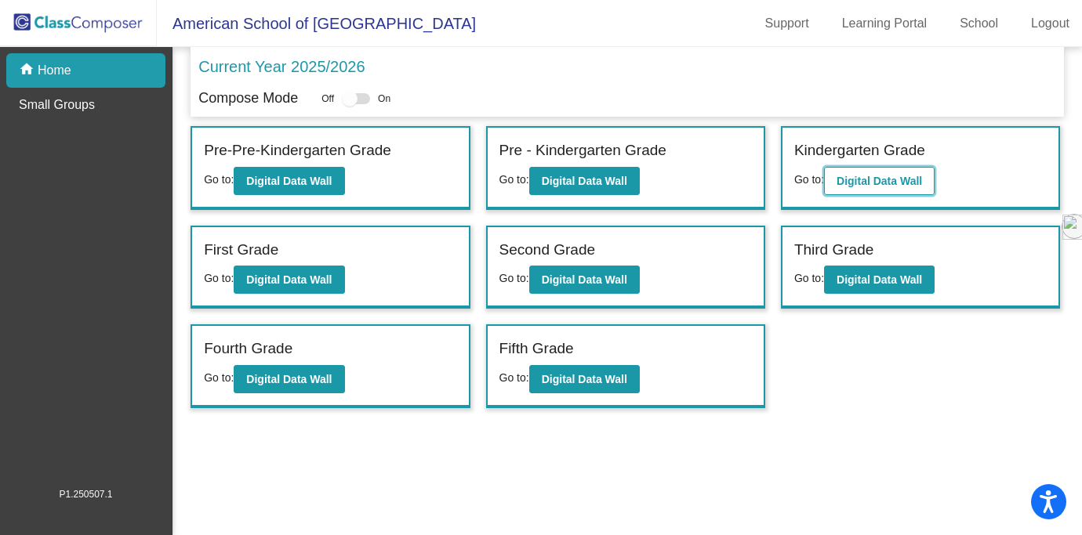
click at [894, 187] on b "Digital Data Wall" at bounding box center [878, 181] width 85 height 13
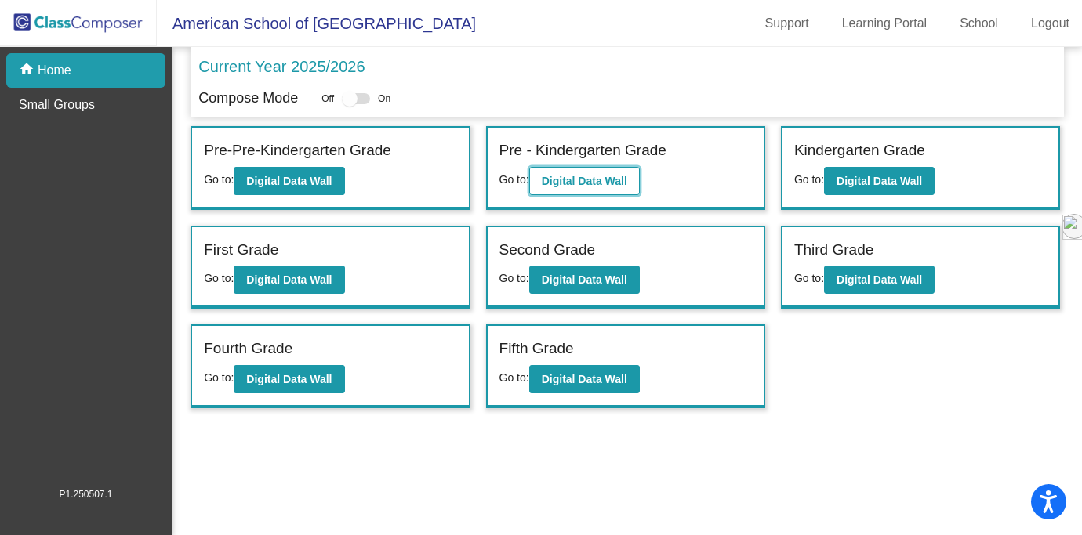
click at [592, 183] on b "Digital Data Wall" at bounding box center [584, 181] width 85 height 13
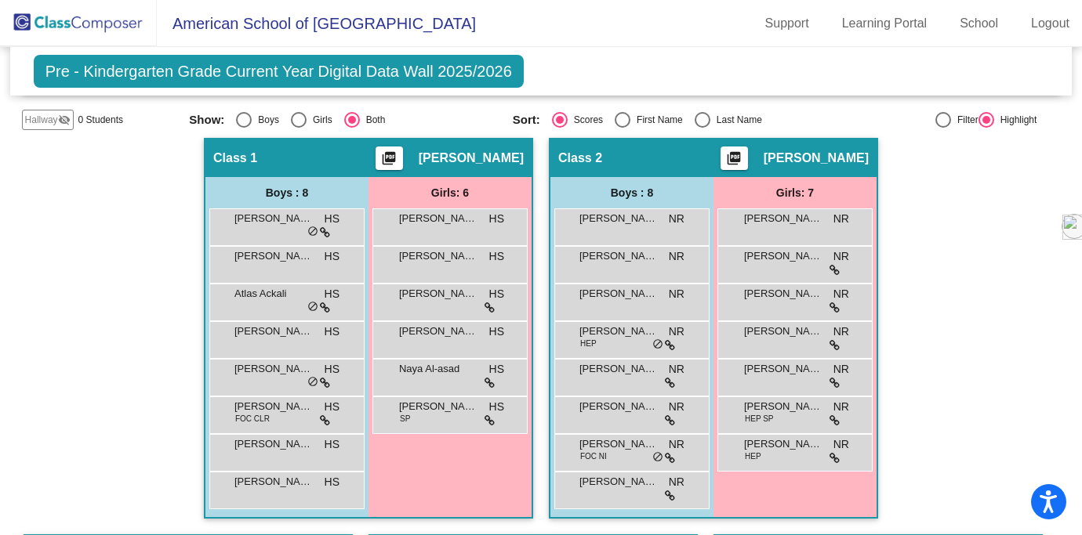
scroll to position [339, 0]
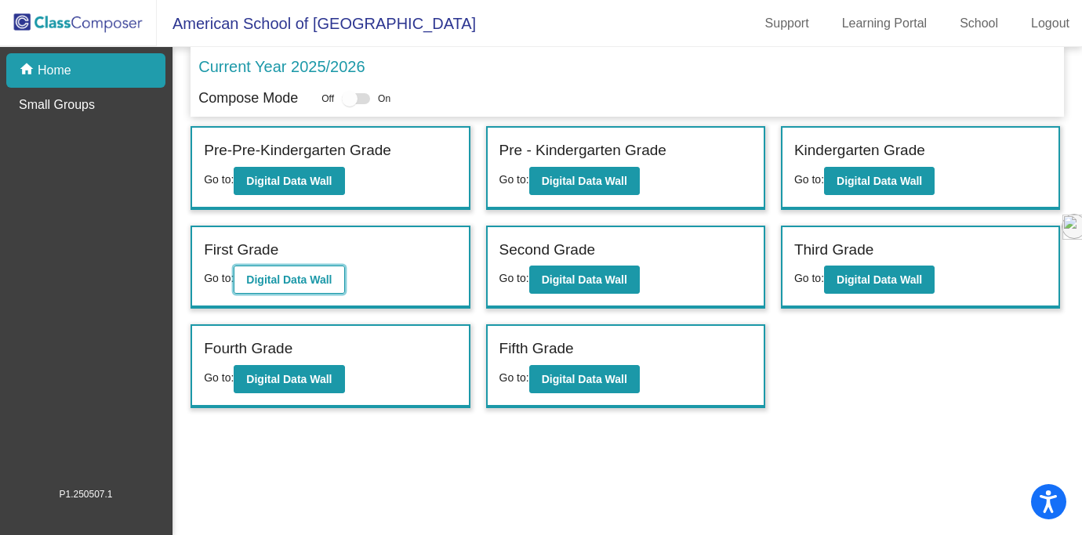
click at [322, 287] on button "Digital Data Wall" at bounding box center [289, 280] width 111 height 28
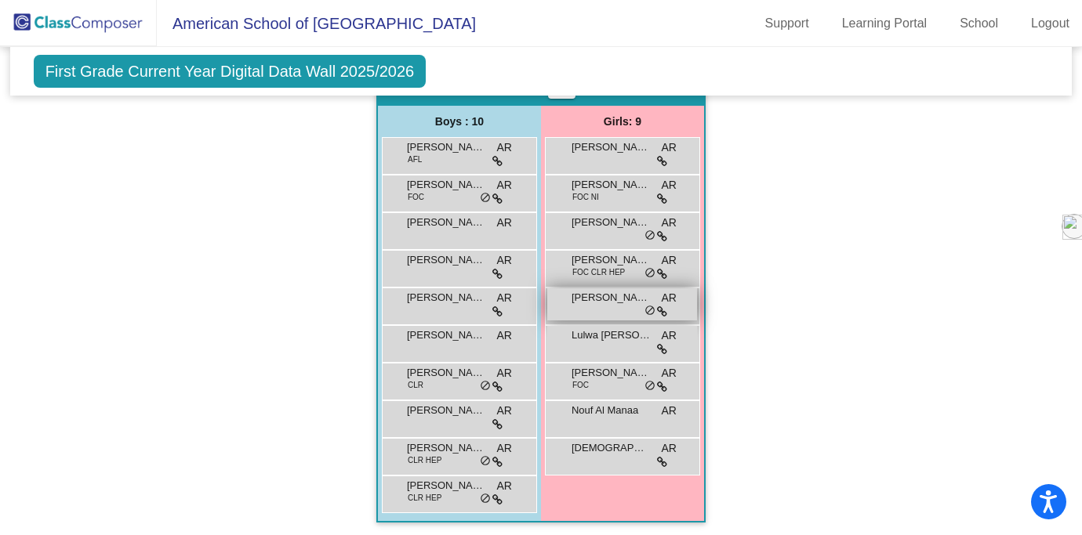
scroll to position [1365, 0]
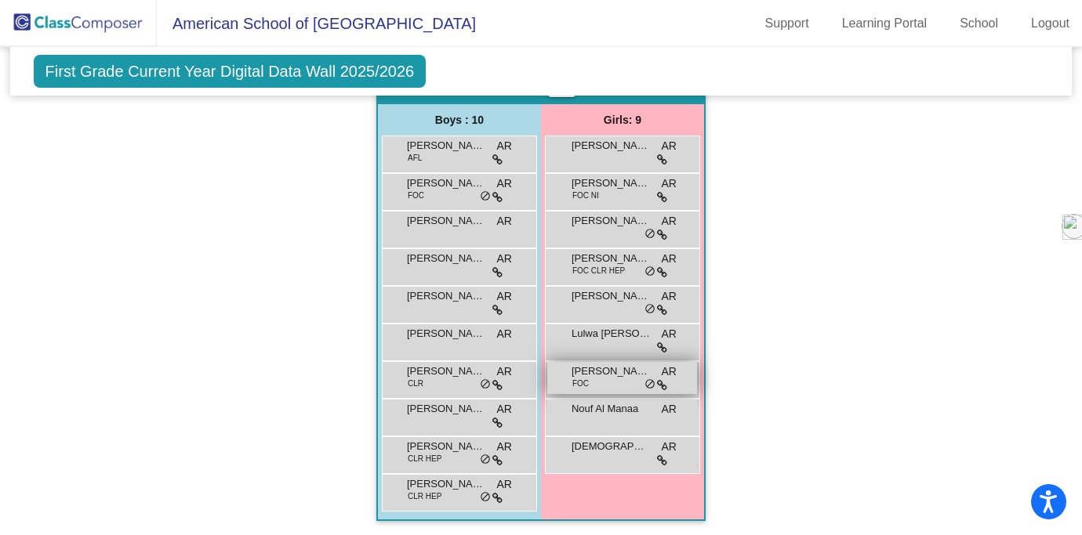
click at [655, 385] on span "do_not_disturb_alt" at bounding box center [649, 385] width 11 height 13
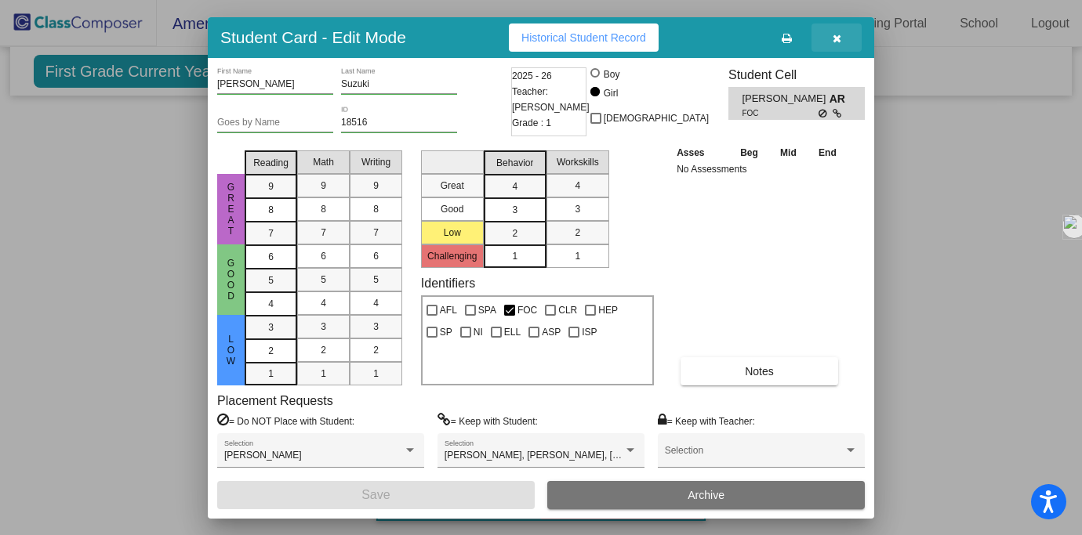
click at [836, 42] on icon "button" at bounding box center [836, 38] width 9 height 11
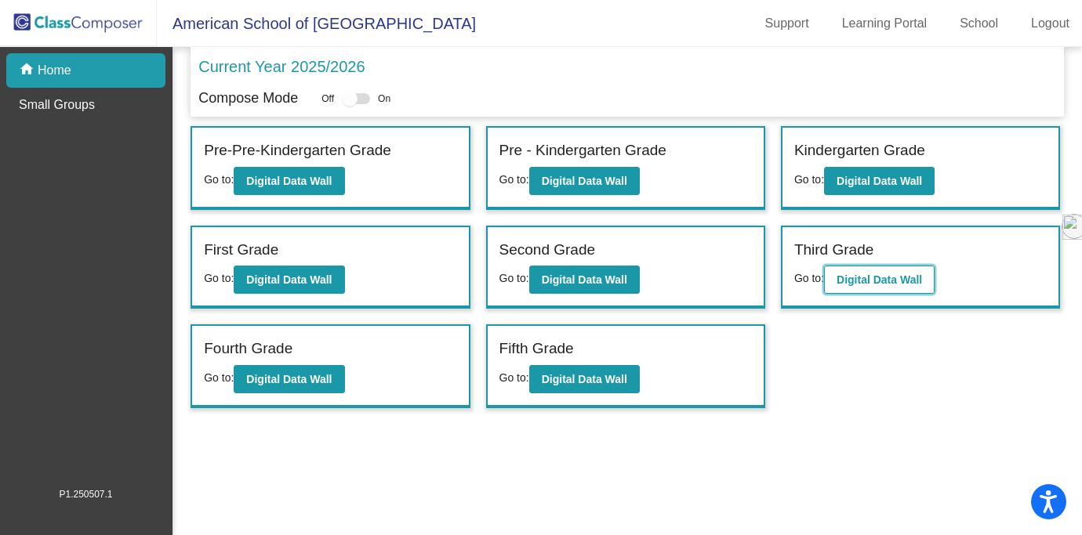
click at [877, 288] on button "Digital Data Wall" at bounding box center [879, 280] width 111 height 28
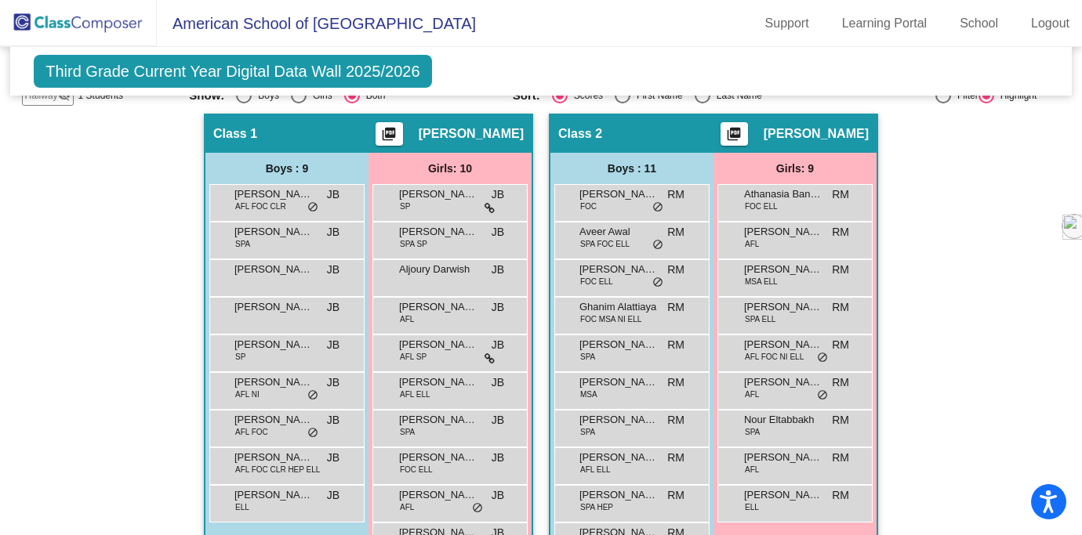
scroll to position [470, 0]
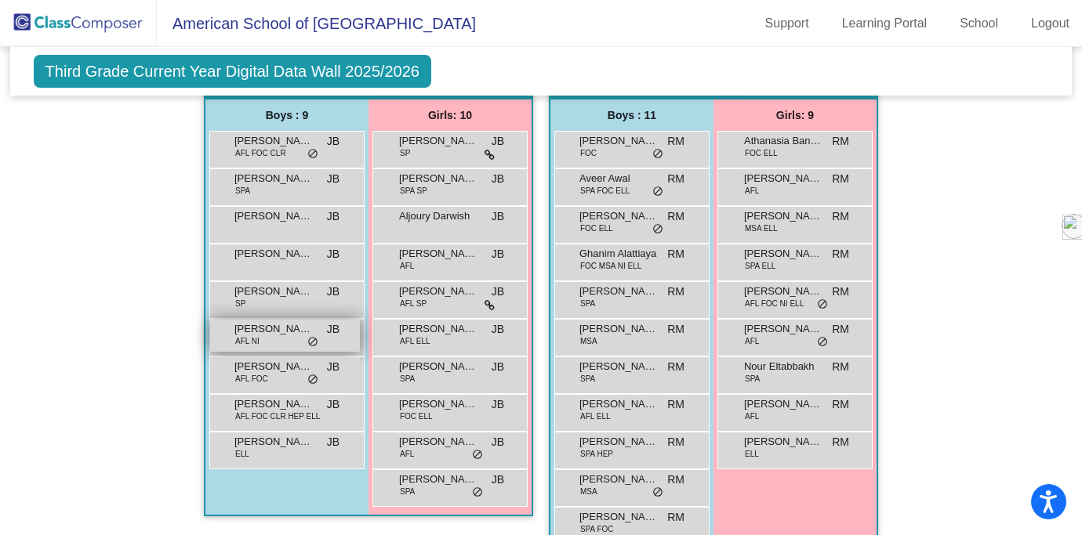
click at [302, 340] on div "[PERSON_NAME] AFL NI JB lock do_not_disturb_alt" at bounding box center [285, 336] width 150 height 32
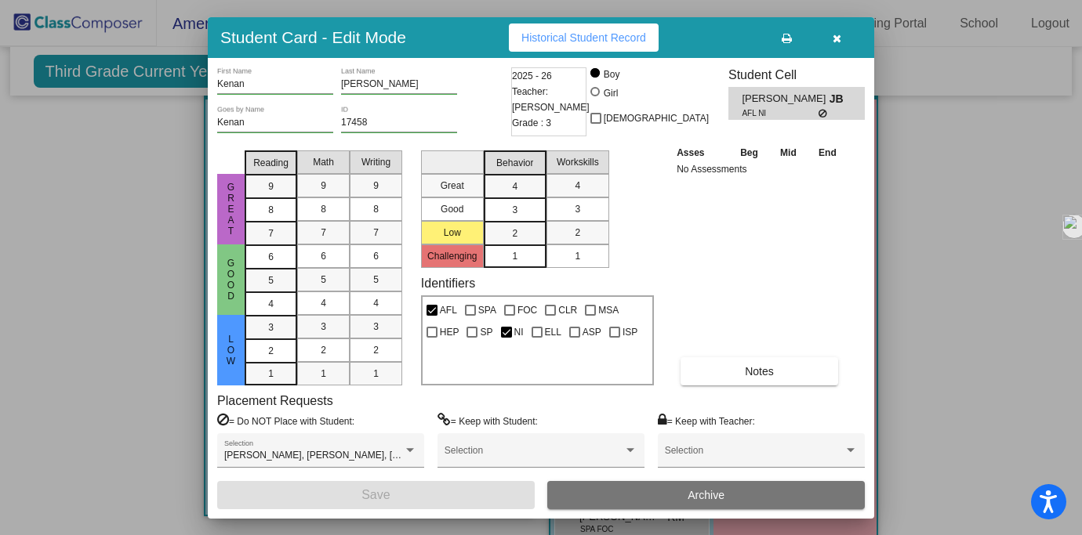
click at [111, 408] on div at bounding box center [541, 267] width 1082 height 535
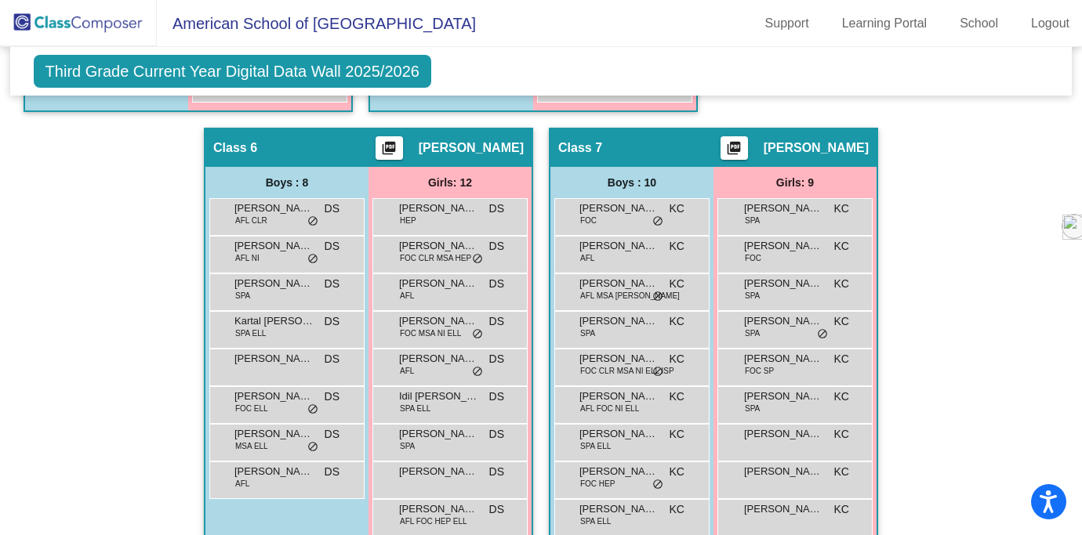
scroll to position [1341, 0]
